Goal: Register for event/course

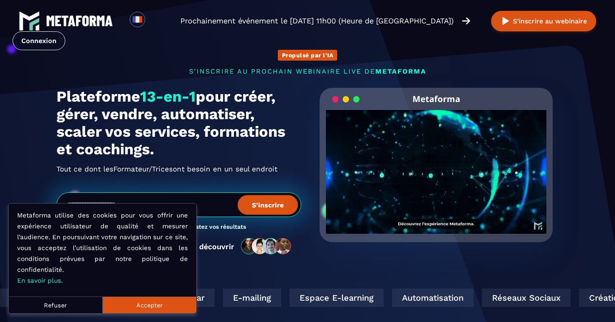
click at [65, 307] on button "Refuser" at bounding box center [56, 305] width 94 height 17
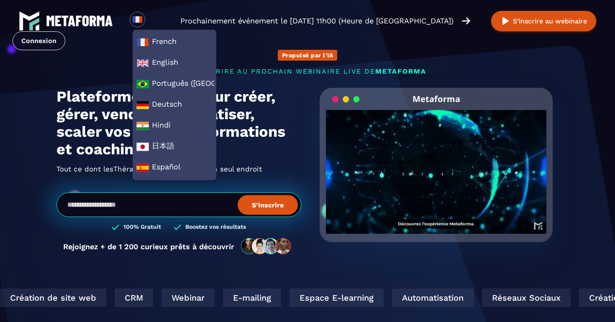
click at [34, 162] on section "Propulsé par l'IA s'inscrire au prochain webinaire live de METAFORMA Prochainem…" at bounding box center [307, 268] width 615 height 537
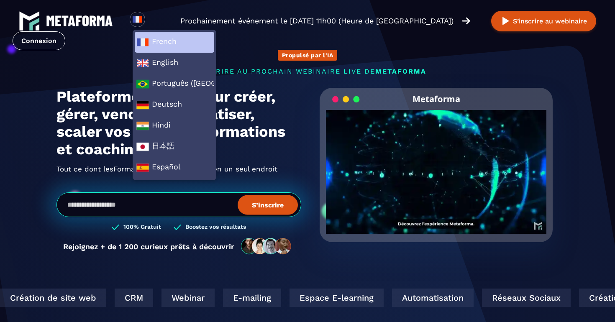
click at [148, 38] on img at bounding box center [142, 42] width 13 height 13
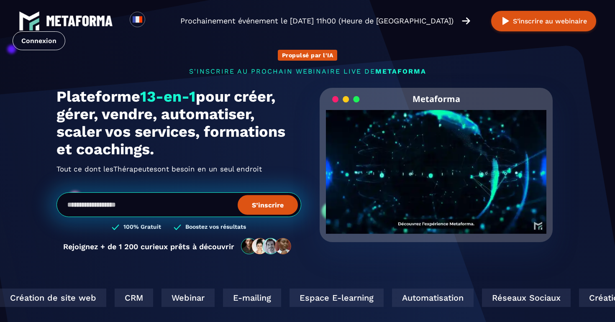
click at [299, 56] on div "Loading... Prochainement événement le [DATE] 11h00 (Heure de [GEOGRAPHIC_DATA])…" at bounding box center [307, 30] width 615 height 61
click at [298, 72] on p "s'inscrire au prochain webinaire live de METAFORMA" at bounding box center [307, 71] width 502 height 8
click at [395, 68] on span "METAFORMA" at bounding box center [400, 71] width 51 height 8
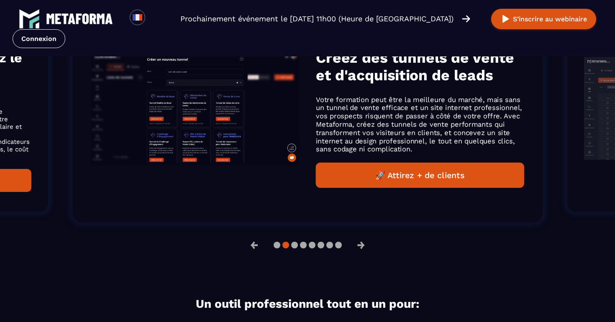
scroll to position [622, 0]
